Goal: Information Seeking & Learning: Stay updated

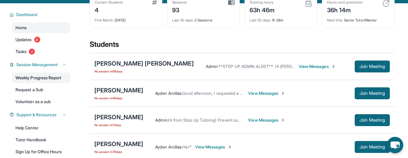
scroll to position [39, 0]
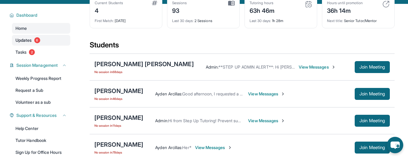
click at [35, 42] on link "Updates 6" at bounding box center [41, 40] width 58 height 11
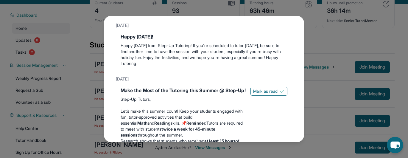
scroll to position [34, 0]
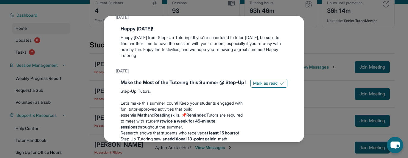
click at [341, 35] on div "Updates [DATE] Happy [DATE]! Happy [DATE] from Step-Up Tutoring! If you're sche…" at bounding box center [204, 79] width 408 height 158
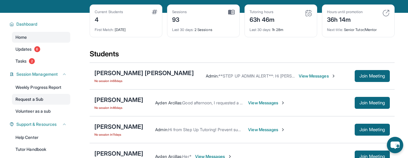
scroll to position [15, 0]
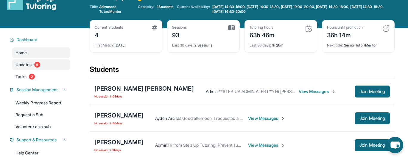
click at [35, 65] on span "6" at bounding box center [37, 65] width 6 height 6
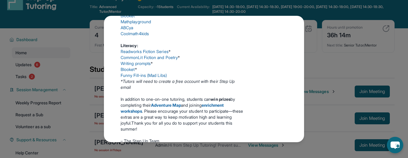
scroll to position [214, 0]
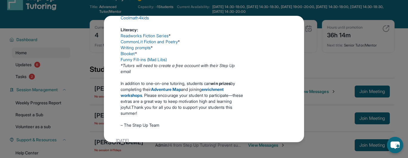
click at [51, 89] on div "Updates [DATE] Happy [DATE]! Happy [DATE] from Step-Up Tutoring! If you're sche…" at bounding box center [204, 79] width 408 height 158
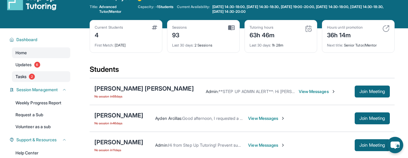
click at [30, 74] on link "Tasks 2" at bounding box center [41, 76] width 58 height 11
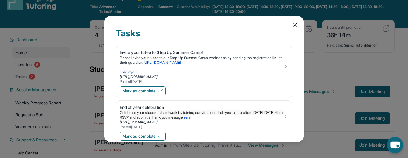
click at [57, 81] on div "Tasks Invite your tutee to Step Up Summer Camp! Please invite your tutee to our…" at bounding box center [204, 79] width 408 height 158
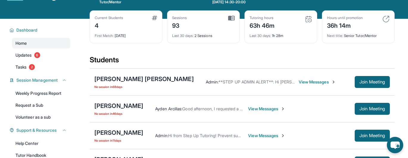
scroll to position [25, 0]
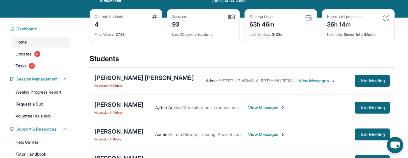
click at [111, 32] on div "First Match : [DATE]" at bounding box center [126, 33] width 63 height 8
click at [196, 23] on div "Sessions 93" at bounding box center [203, 21] width 63 height 14
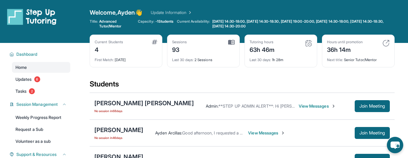
click at [180, 10] on link "Update Information" at bounding box center [172, 13] width 42 height 6
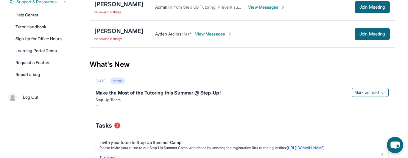
scroll to position [155, 0]
